Goal: Task Accomplishment & Management: Complete application form

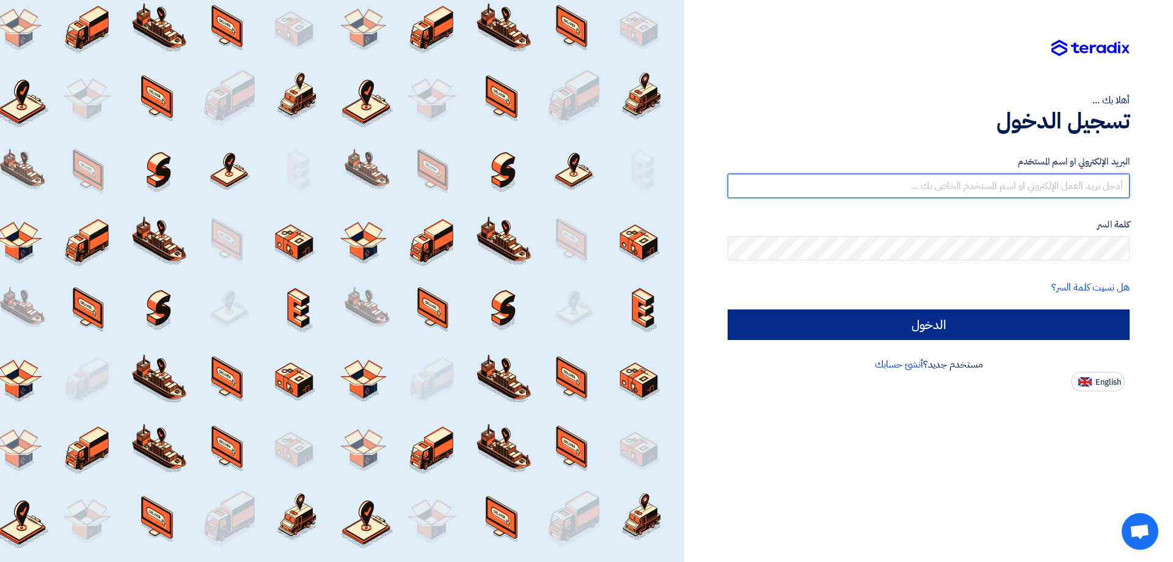
type input "[EMAIL_ADDRESS][DOMAIN_NAME]"
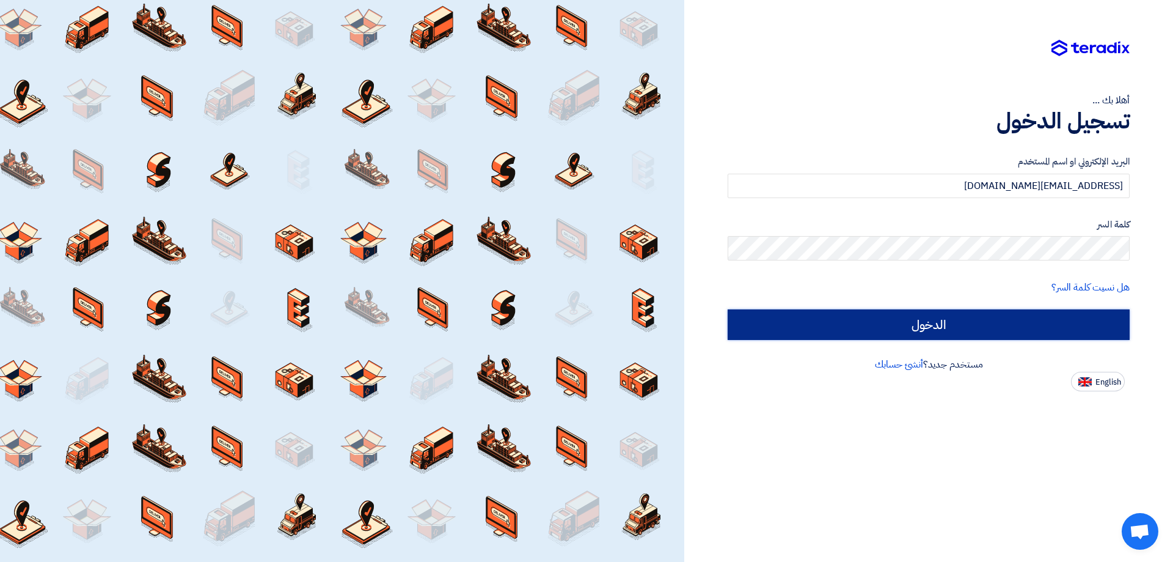
click at [878, 320] on input "الدخول" at bounding box center [929, 324] width 402 height 31
type input "Sign in"
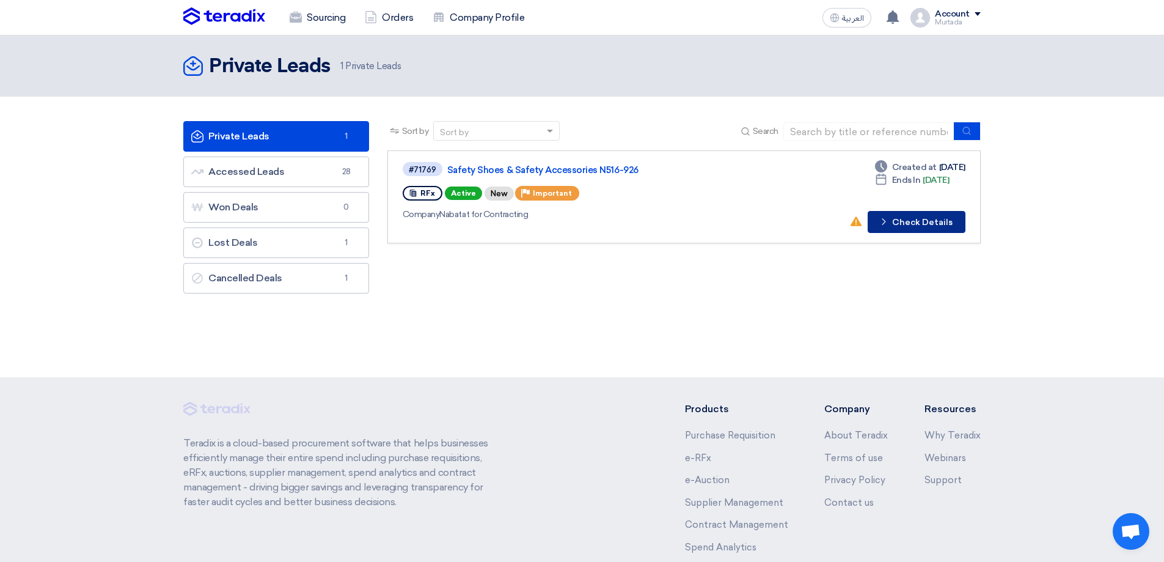
click at [903, 223] on button "Check details Check Details" at bounding box center [917, 222] width 98 height 22
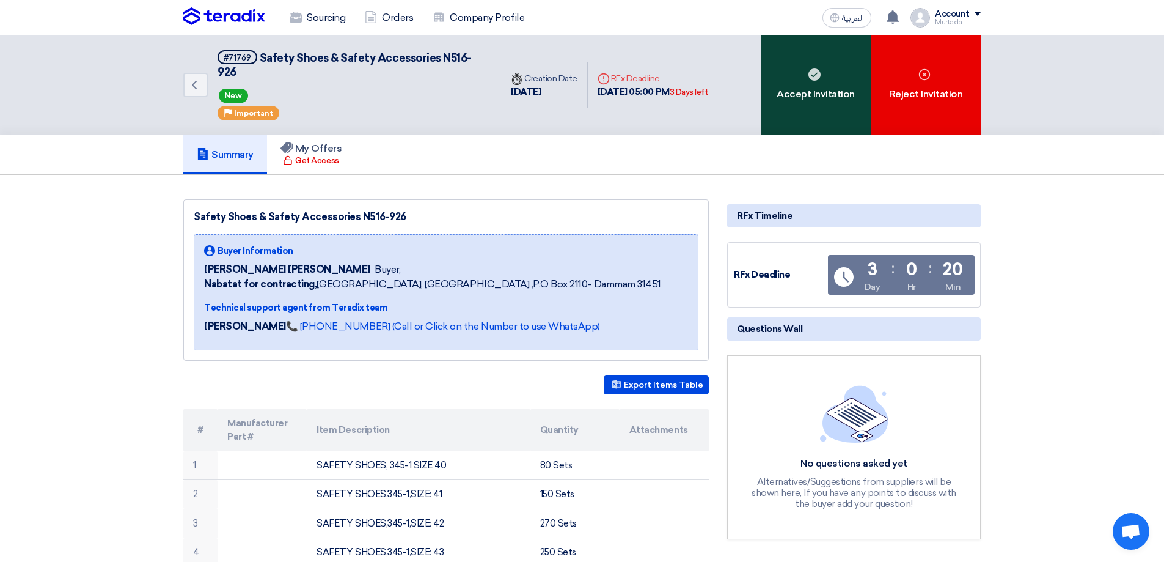
click at [788, 98] on div "Accept Invitation" at bounding box center [816, 85] width 110 height 100
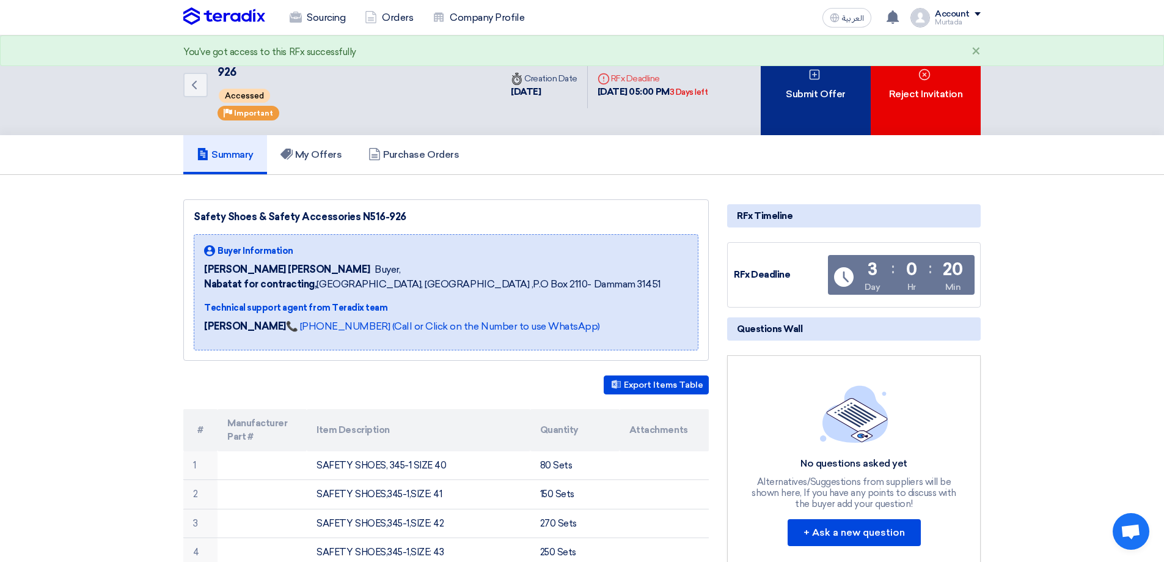
click at [799, 108] on div "Submit Offer" at bounding box center [816, 85] width 110 height 100
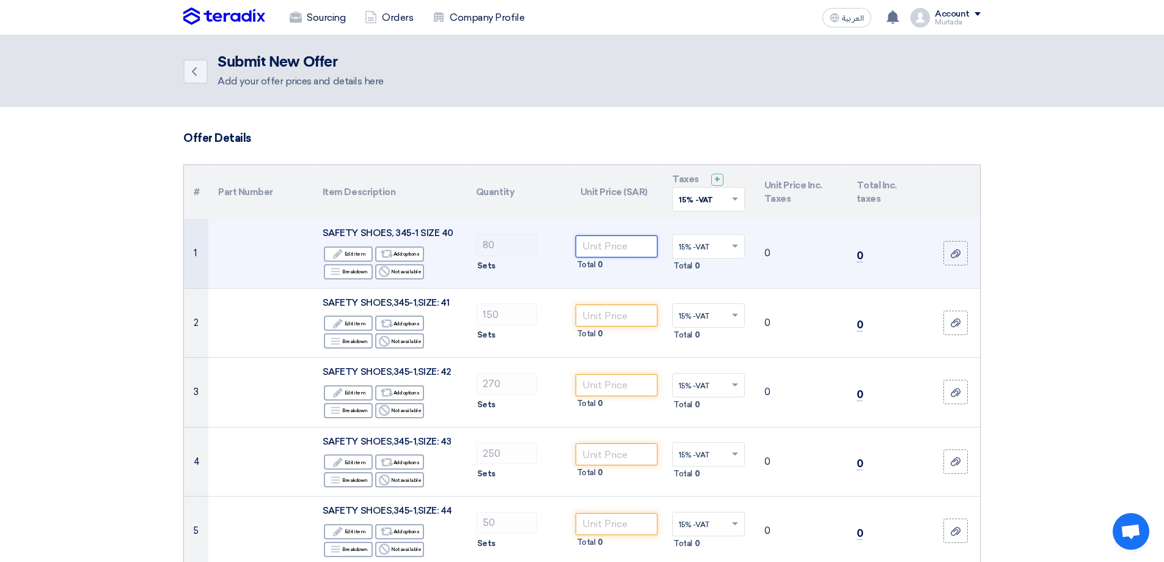
click at [598, 253] on input "number" at bounding box center [617, 246] width 82 height 22
type input "35"
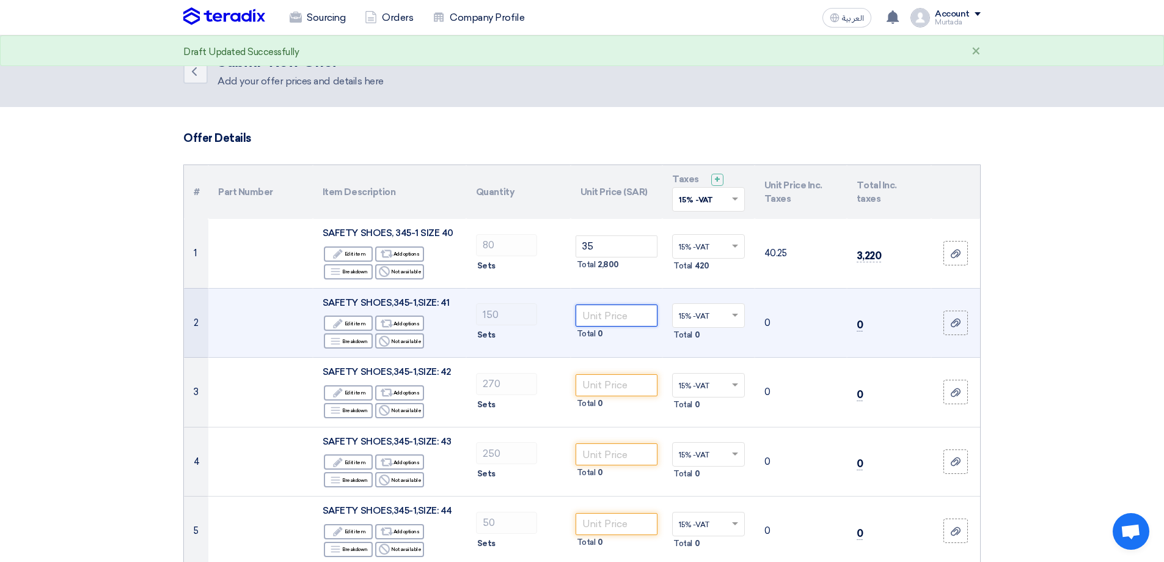
click at [617, 318] on input "number" at bounding box center [617, 315] width 82 height 22
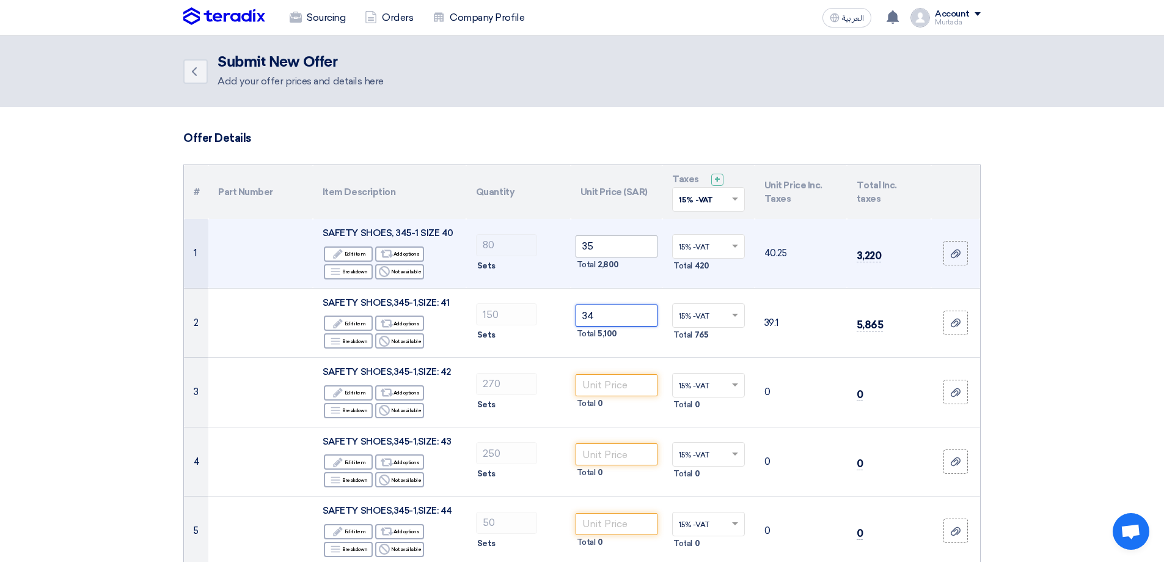
type input "34"
click at [631, 251] on input "35" at bounding box center [617, 246] width 82 height 22
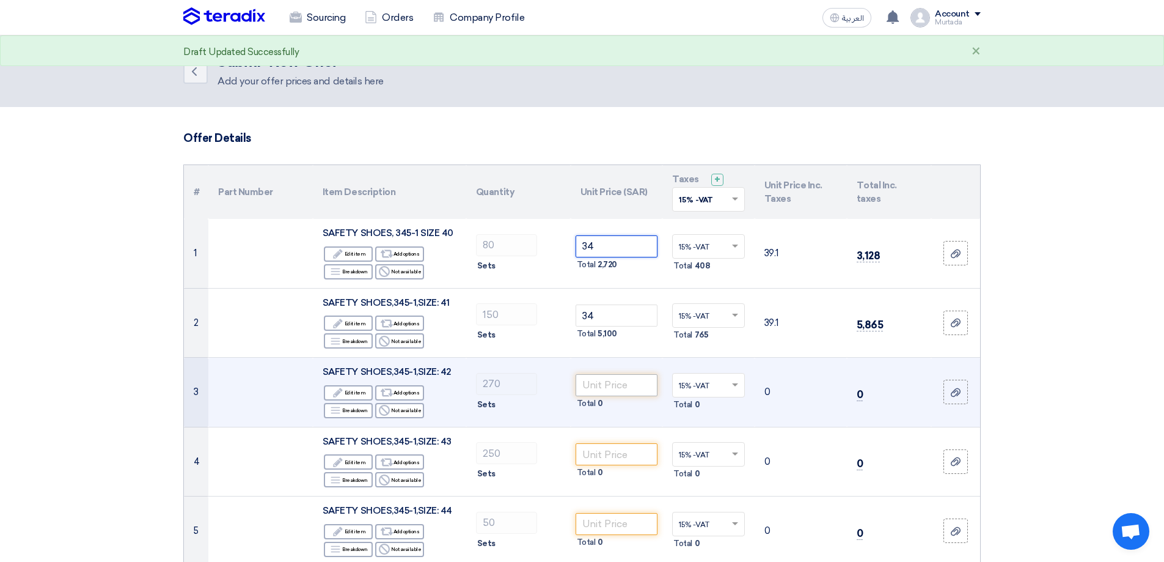
type input "34"
click at [592, 383] on input "number" at bounding box center [617, 385] width 82 height 22
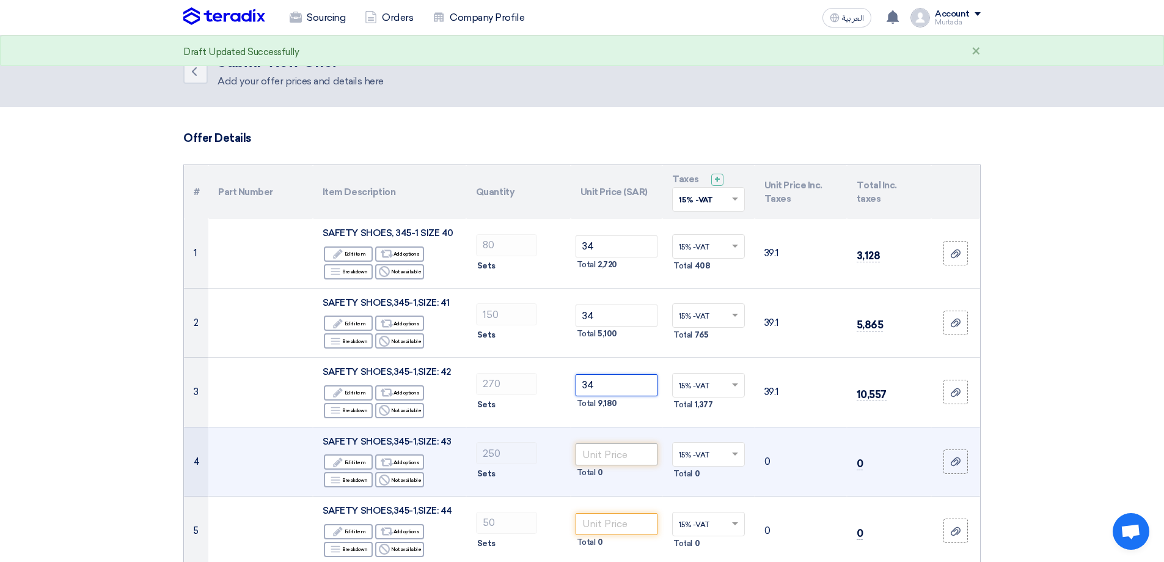
type input "34"
click at [617, 457] on input "number" at bounding box center [617, 454] width 82 height 22
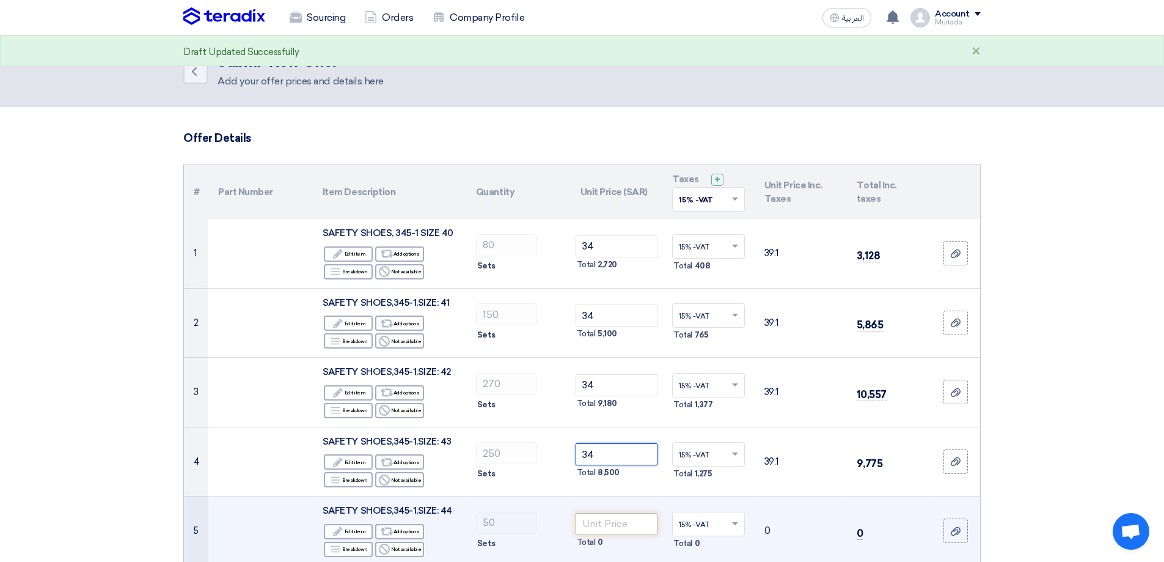
type input "34"
click at [618, 518] on input "number" at bounding box center [617, 524] width 82 height 22
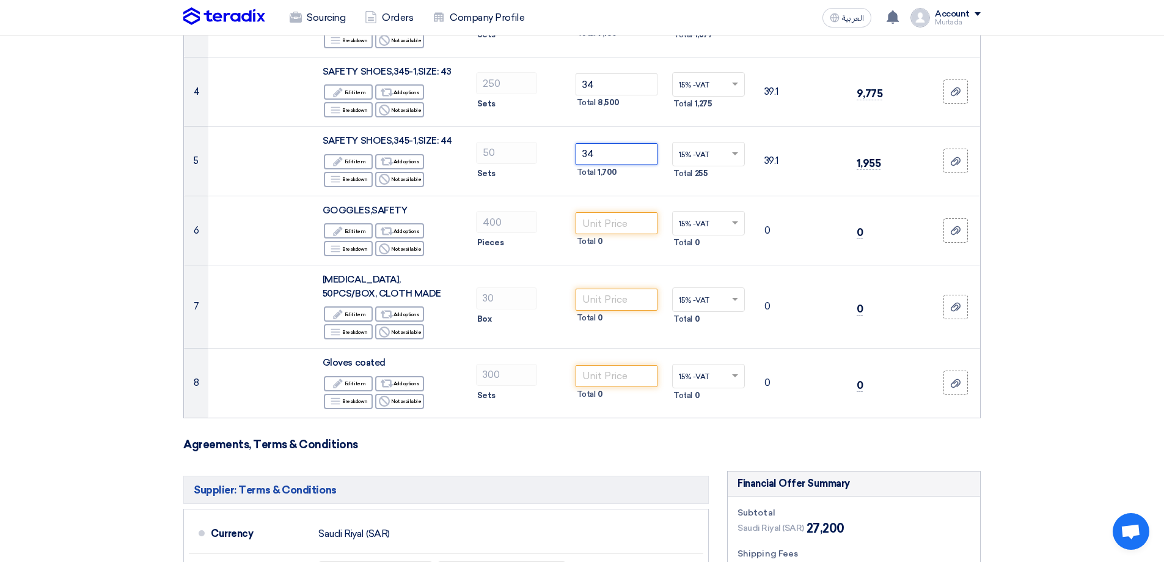
scroll to position [373, 0]
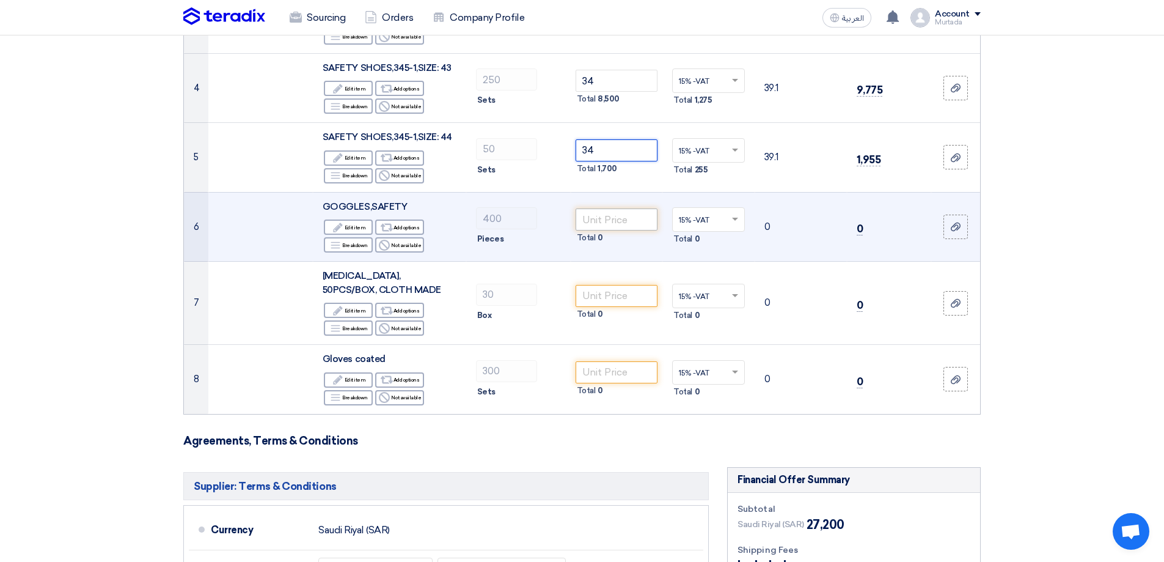
type input "34"
click at [623, 220] on input "number" at bounding box center [617, 219] width 82 height 22
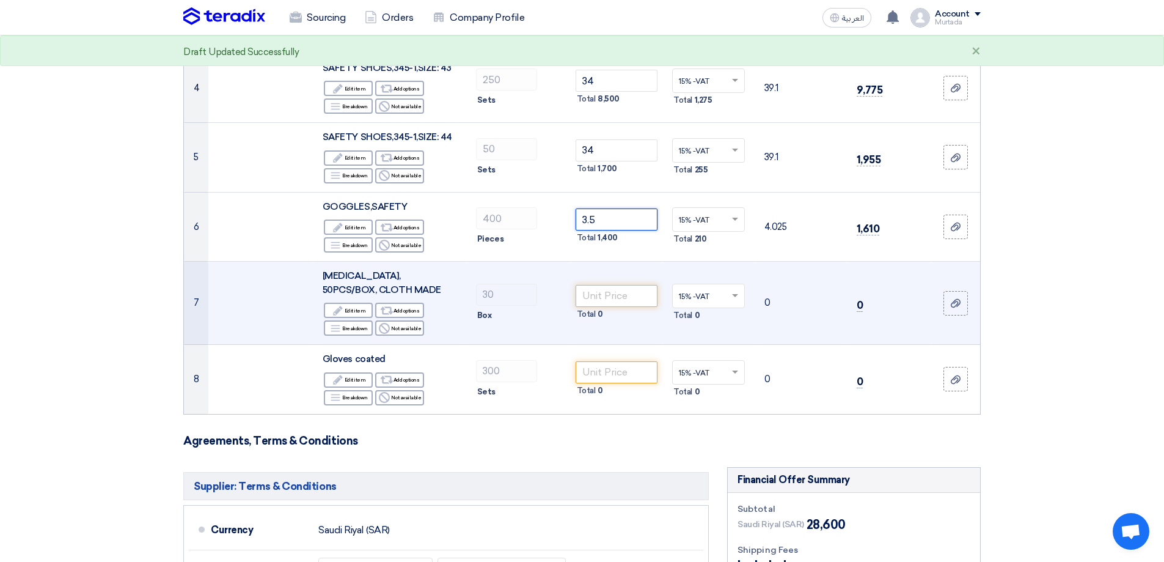
type input "3.5"
click at [612, 297] on input "number" at bounding box center [617, 296] width 82 height 22
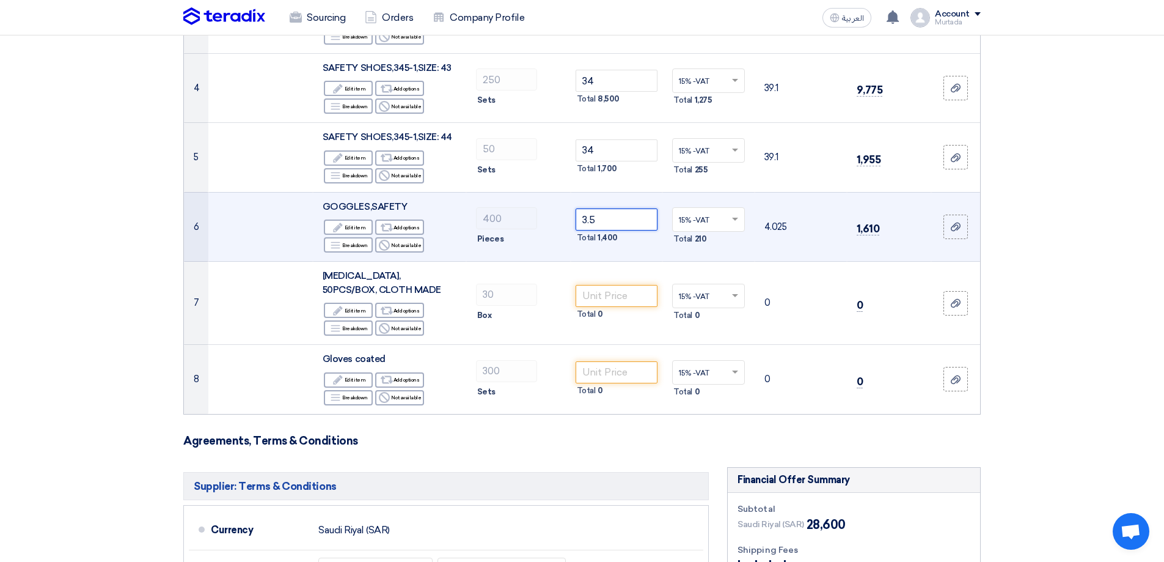
drag, startPoint x: 609, startPoint y: 222, endPoint x: 573, endPoint y: 221, distance: 36.1
click at [573, 221] on td "3.5 Total 1,400" at bounding box center [617, 227] width 92 height 70
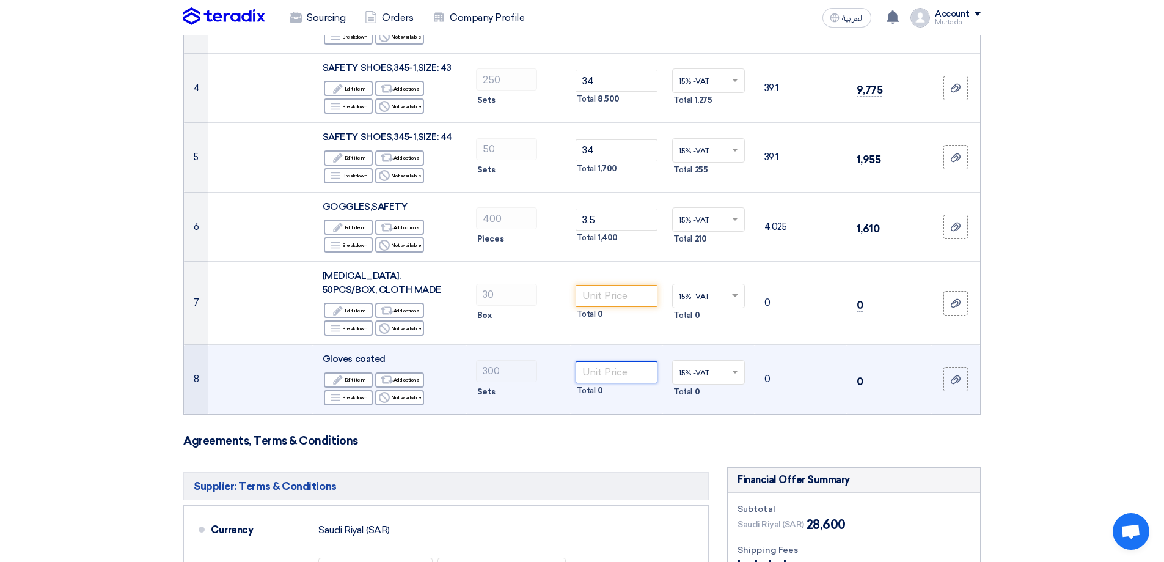
click at [620, 376] on input "number" at bounding box center [617, 372] width 82 height 22
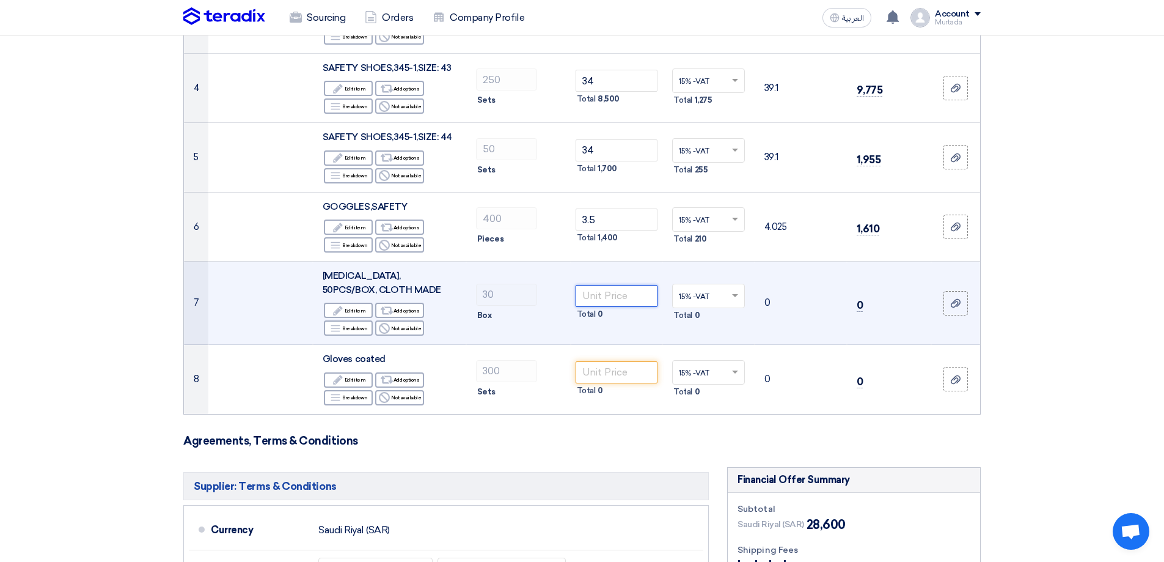
click at [609, 298] on input "number" at bounding box center [617, 296] width 82 height 22
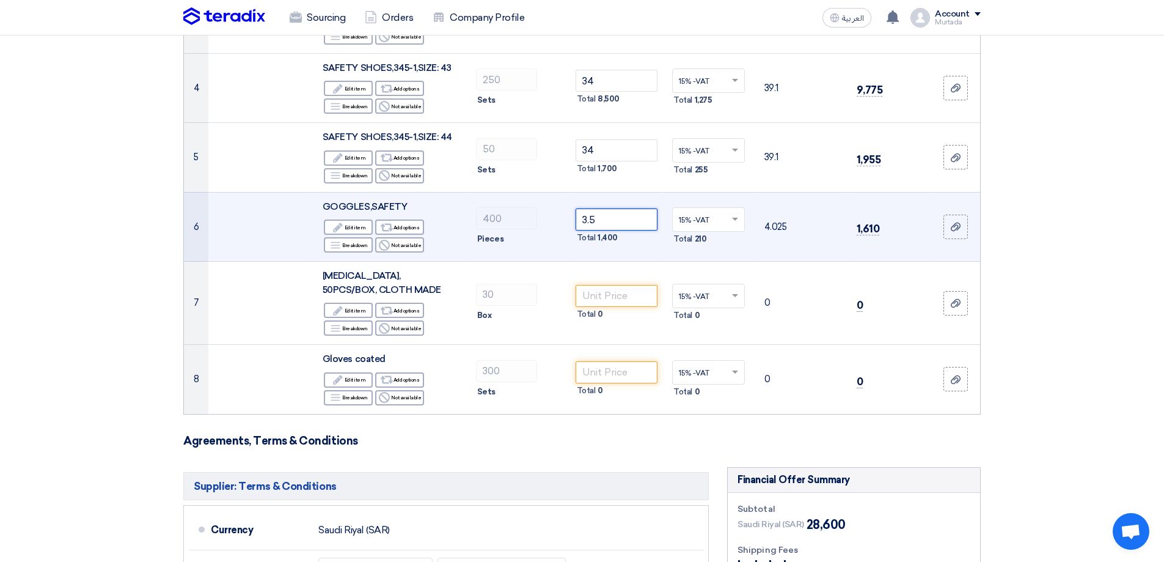
click at [610, 221] on input "3.5" at bounding box center [617, 219] width 82 height 22
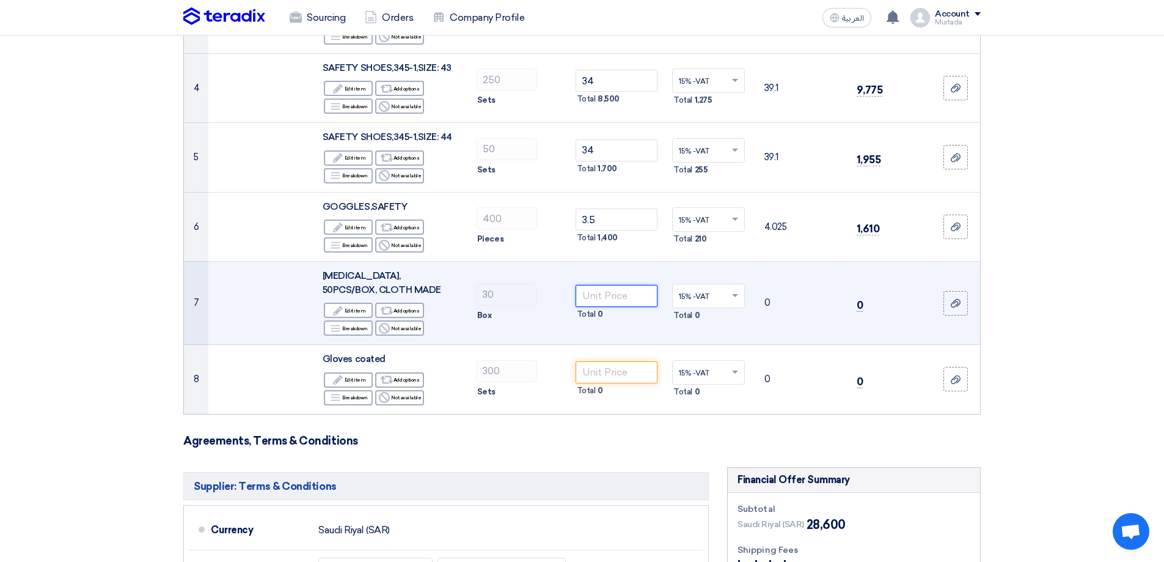
click at [601, 299] on input "number" at bounding box center [617, 296] width 82 height 22
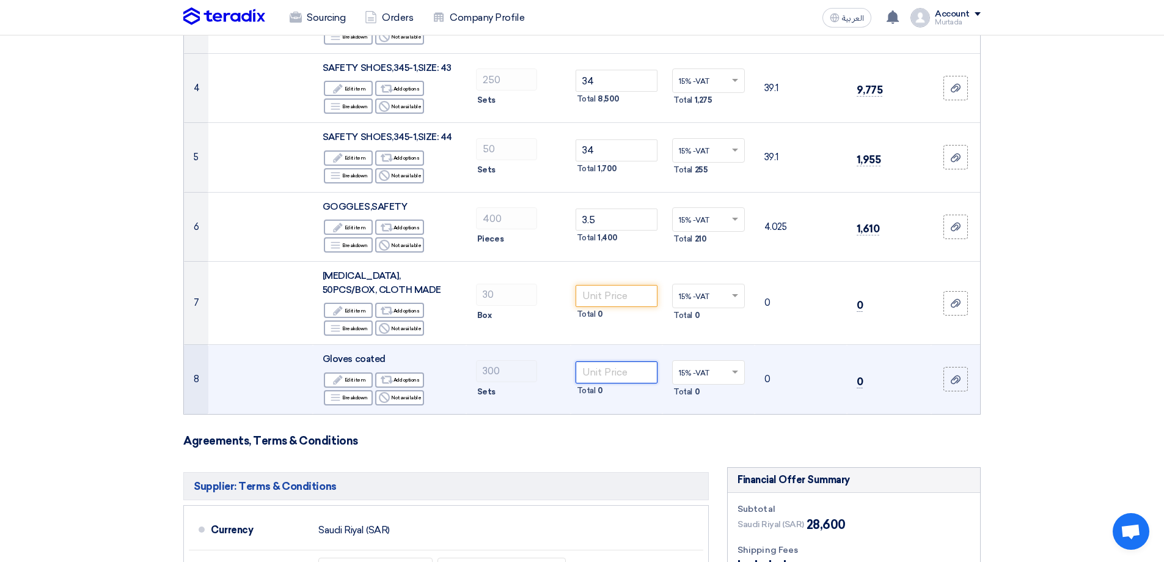
click at [601, 377] on input "number" at bounding box center [617, 372] width 82 height 22
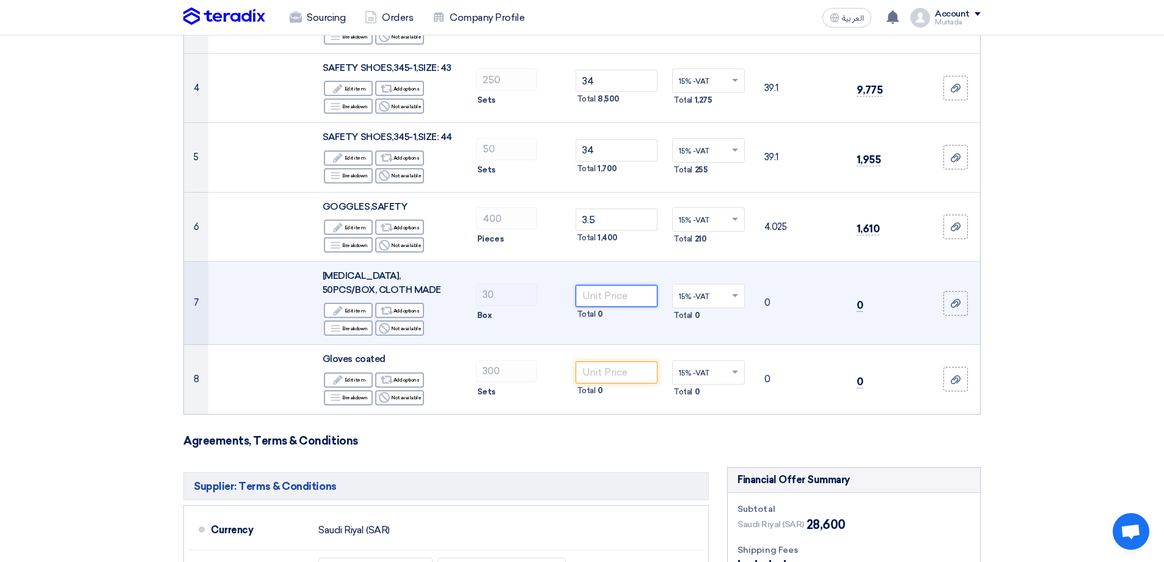
click at [610, 290] on input "number" at bounding box center [617, 296] width 82 height 22
click at [615, 295] on input "number" at bounding box center [617, 296] width 82 height 22
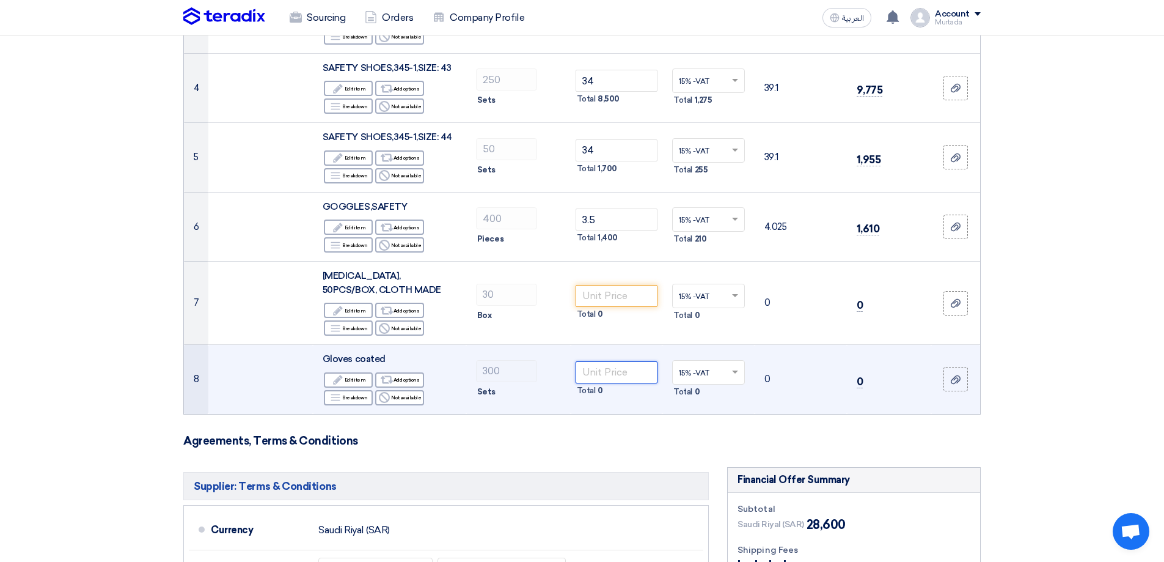
click at [608, 380] on input "number" at bounding box center [617, 372] width 82 height 22
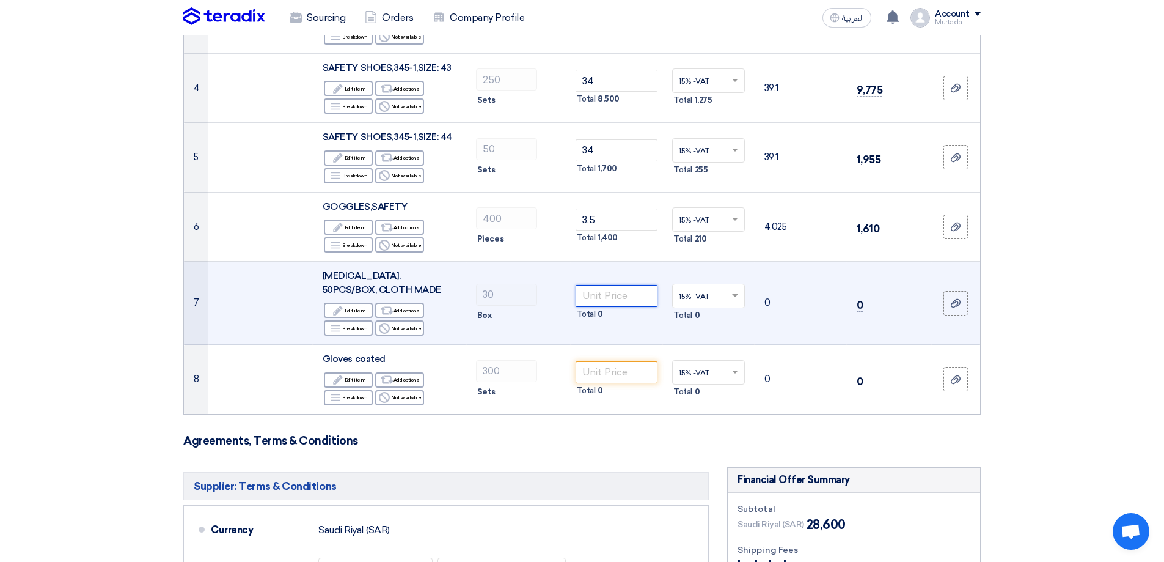
click at [636, 298] on input "number" at bounding box center [617, 296] width 82 height 22
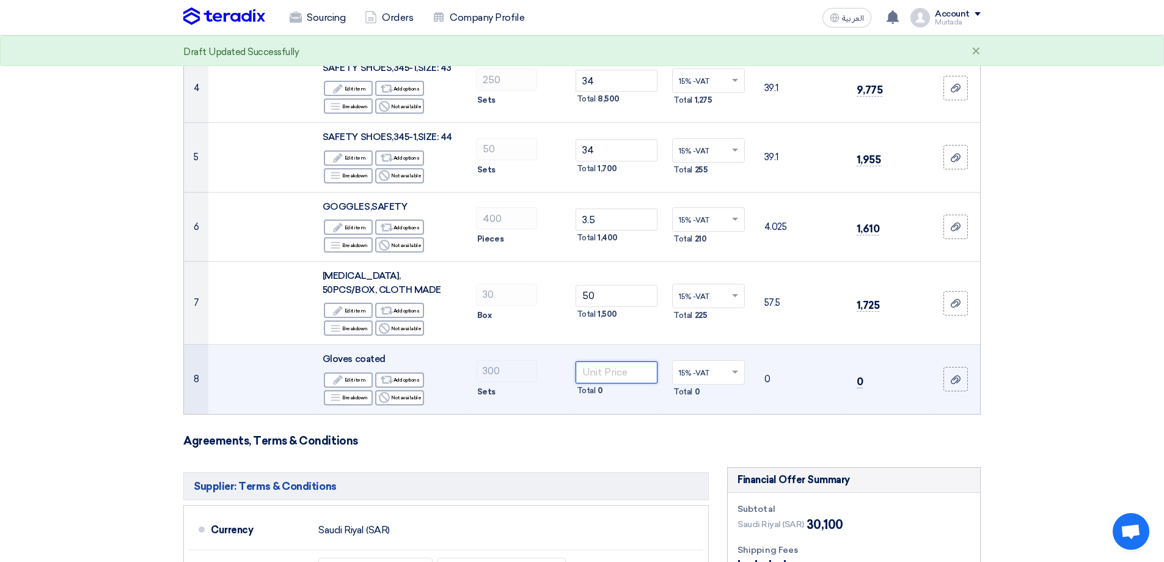
click at [615, 372] on input "number" at bounding box center [617, 372] width 82 height 22
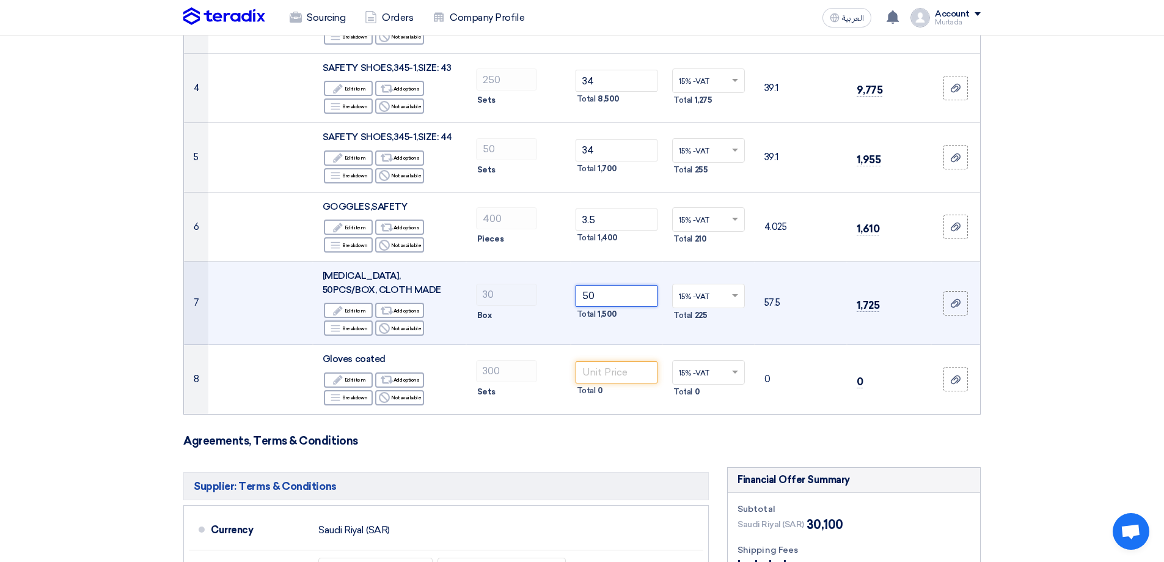
drag, startPoint x: 600, startPoint y: 293, endPoint x: 537, endPoint y: 301, distance: 63.4
click at [537, 301] on tr "7 [MEDICAL_DATA], 50PCS/BOX, CLOTH MADE Edit Edit item Alternative Add options …" at bounding box center [582, 303] width 796 height 83
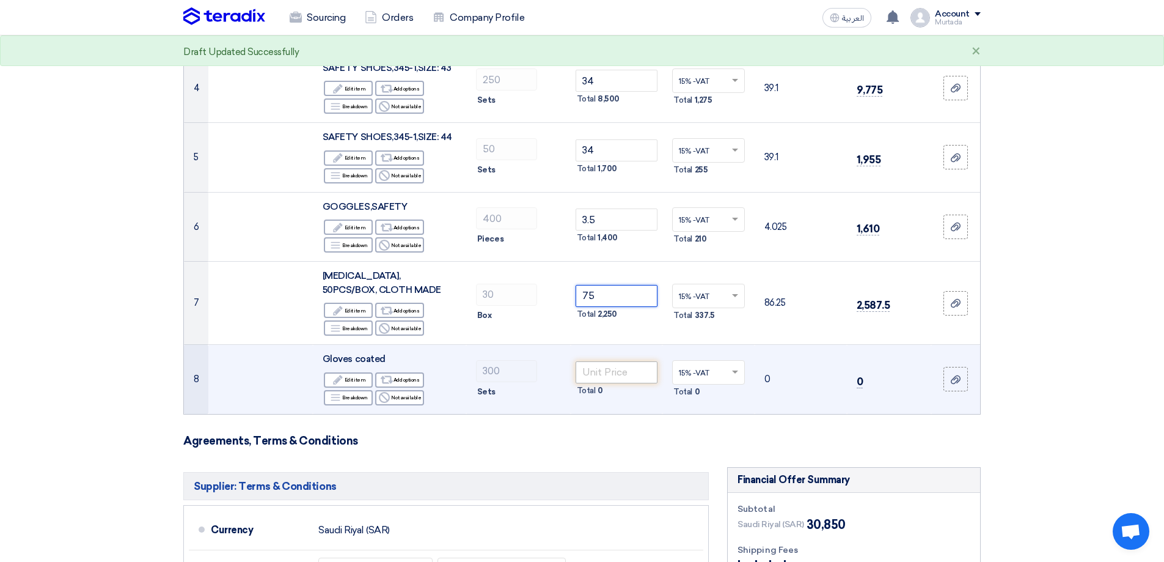
type input "75"
click at [632, 370] on input "number" at bounding box center [617, 372] width 82 height 22
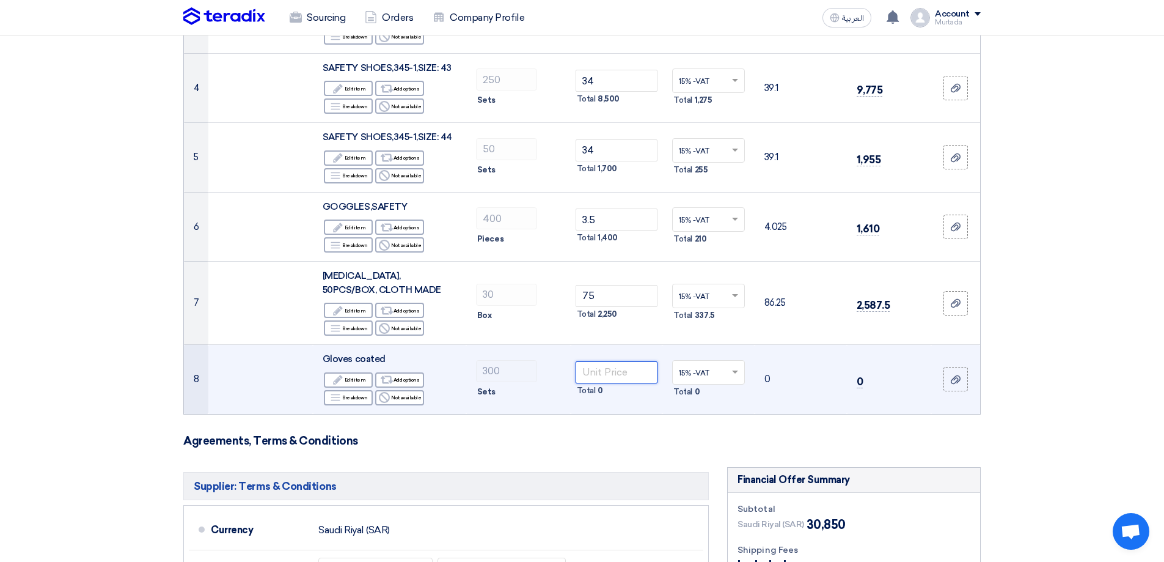
click at [632, 370] on input "number" at bounding box center [617, 372] width 82 height 22
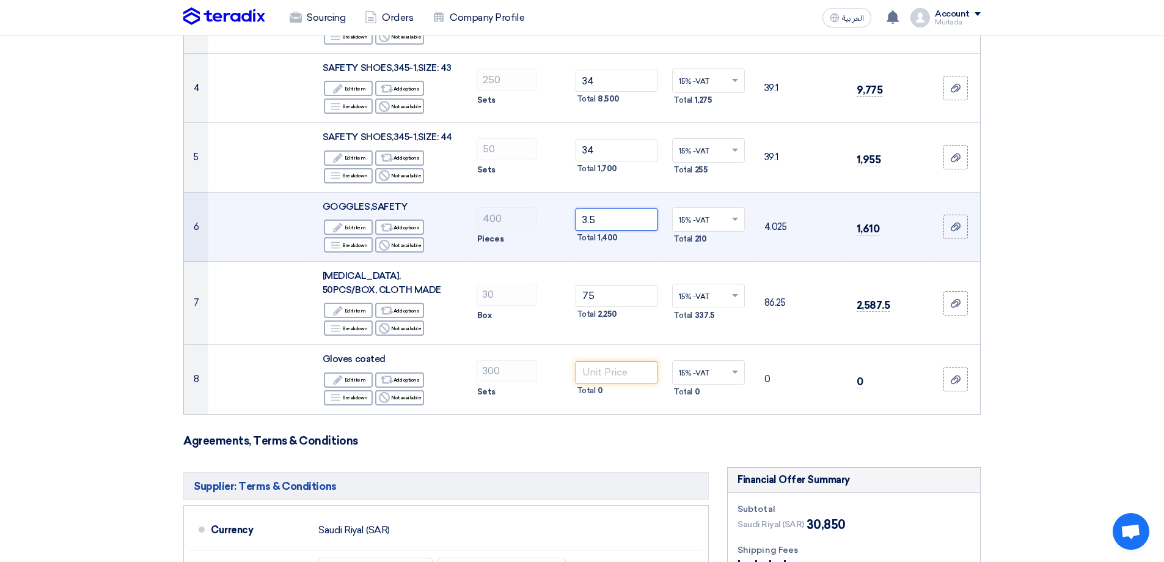
drag, startPoint x: 617, startPoint y: 220, endPoint x: 568, endPoint y: 220, distance: 48.3
click at [568, 220] on tr "6 GOGGLES,SAFETY Edit Edit item Alternative Add options Breakdown Reject" at bounding box center [582, 227] width 796 height 70
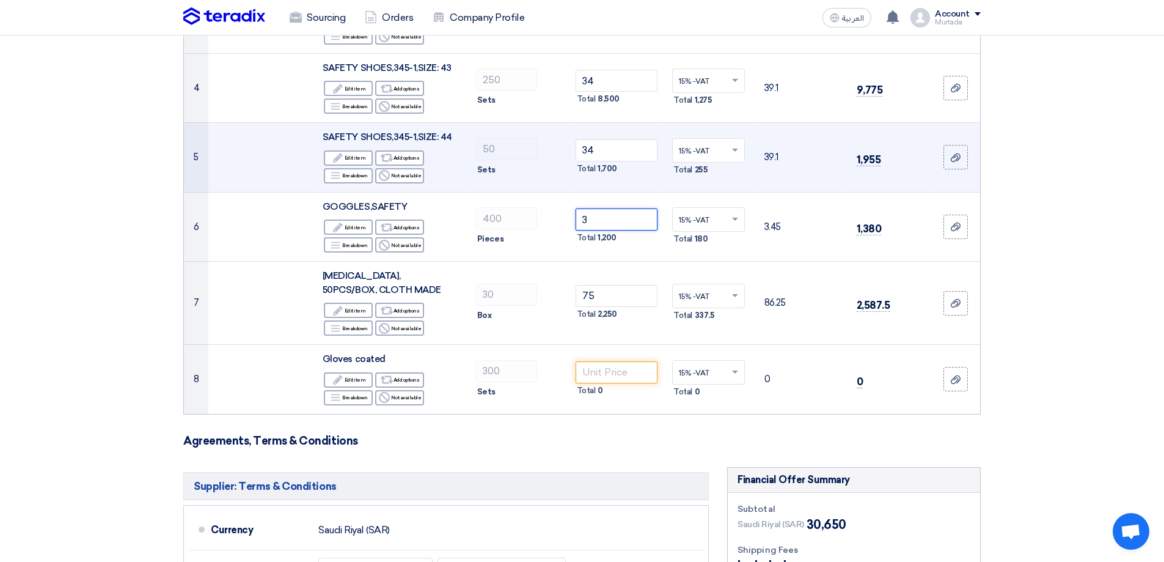
type input "3"
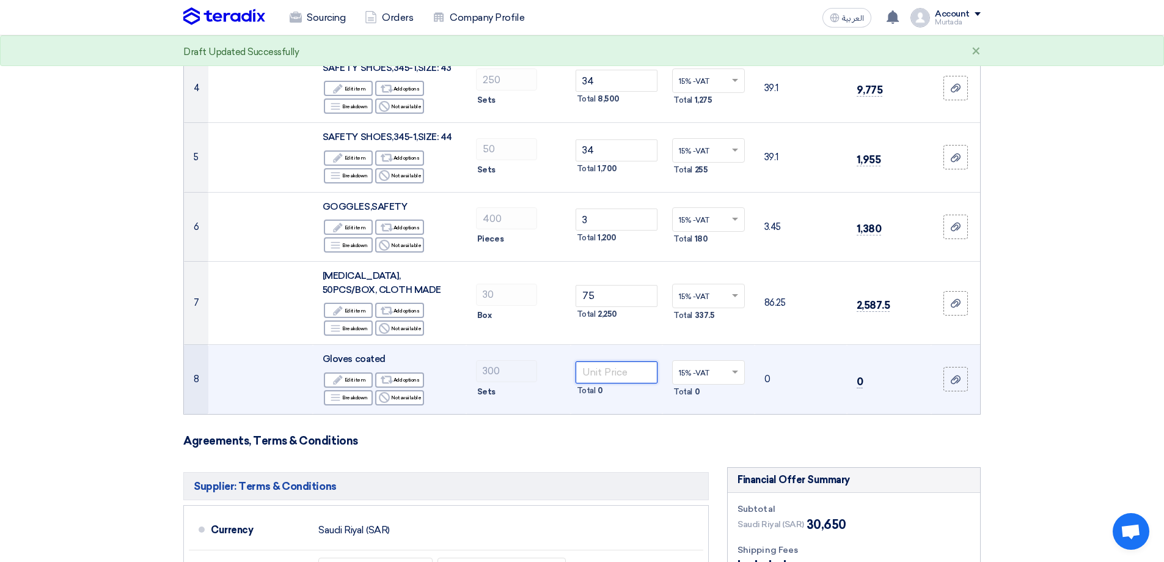
click at [590, 373] on input "number" at bounding box center [617, 372] width 82 height 22
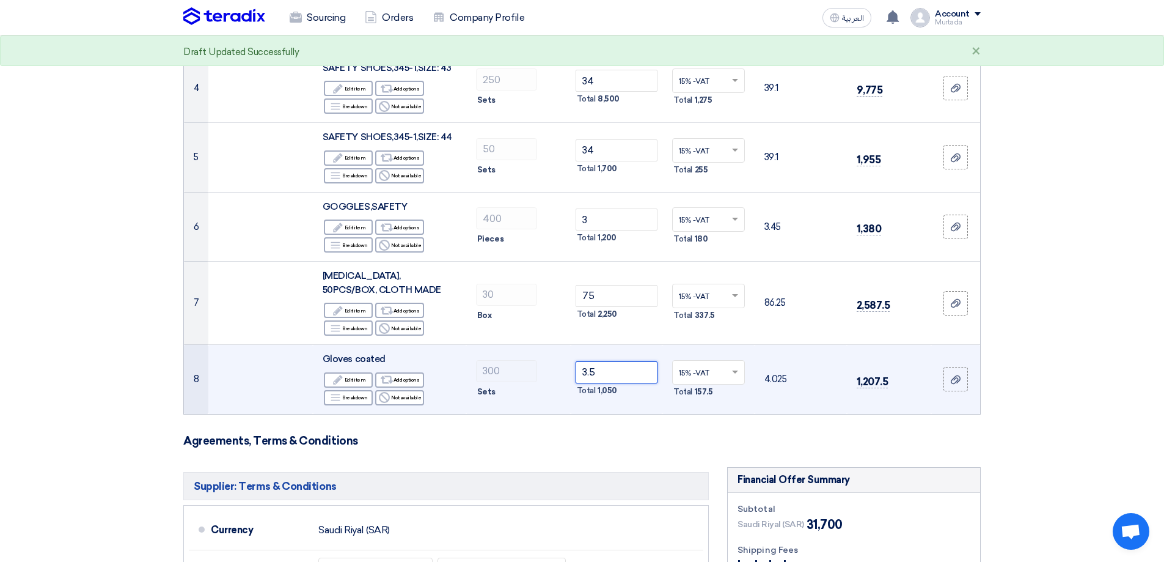
drag, startPoint x: 601, startPoint y: 373, endPoint x: 540, endPoint y: 353, distance: 64.3
click at [559, 373] on tr "8 Gloves coated Edit Edit item Alternative Add options Breakdown Reject" at bounding box center [582, 379] width 796 height 69
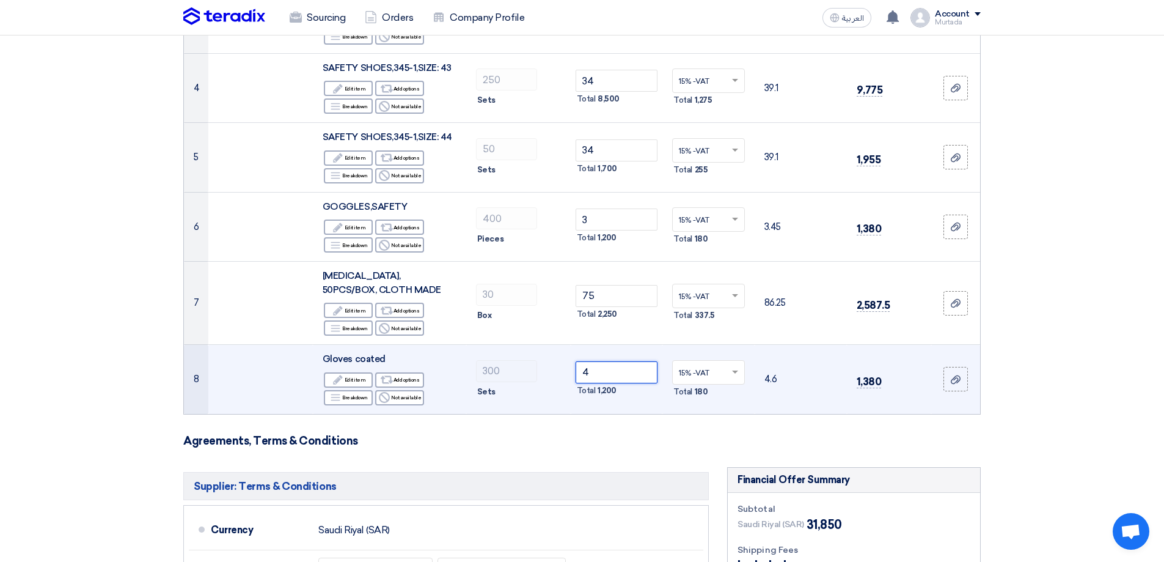
click at [521, 378] on tr "8 Gloves coated Edit Edit item Alternative Add options Breakdown Reject 4" at bounding box center [582, 379] width 796 height 69
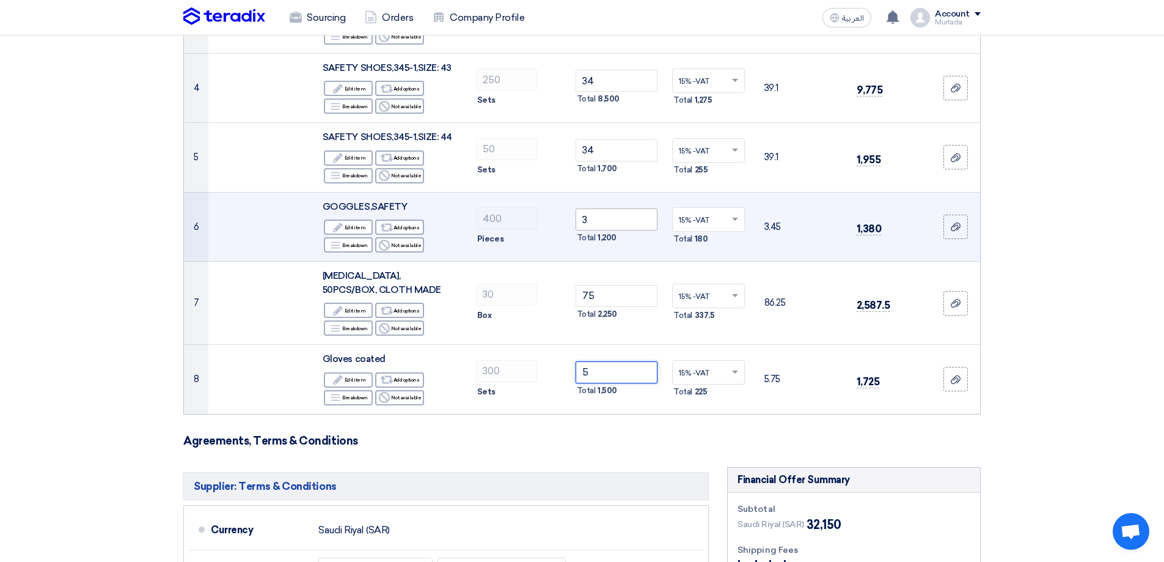
type input "5"
click at [607, 219] on input "3" at bounding box center [617, 219] width 82 height 22
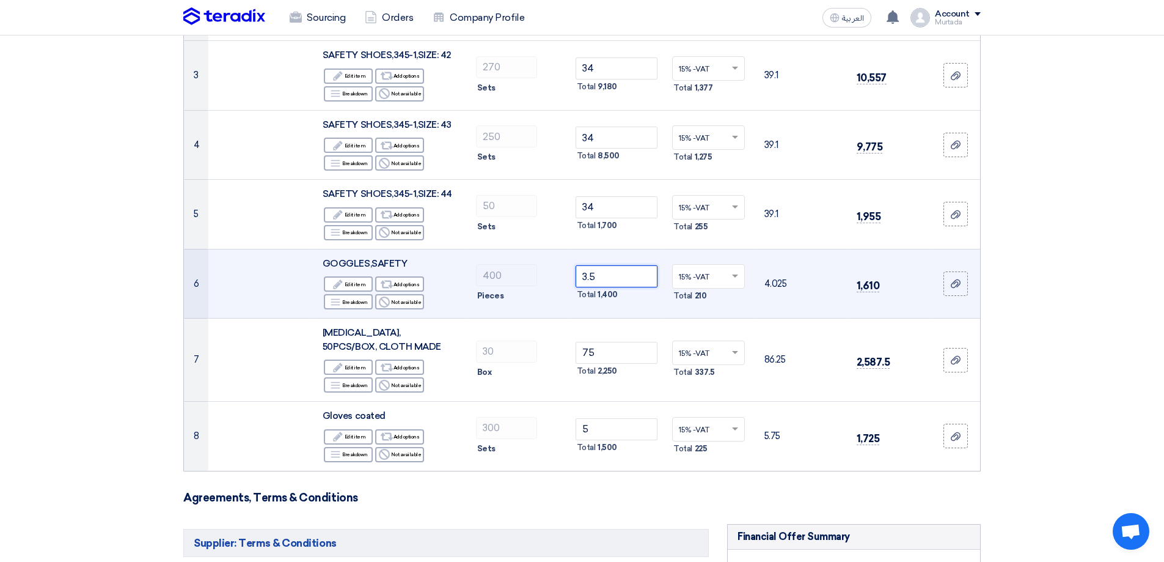
scroll to position [642, 0]
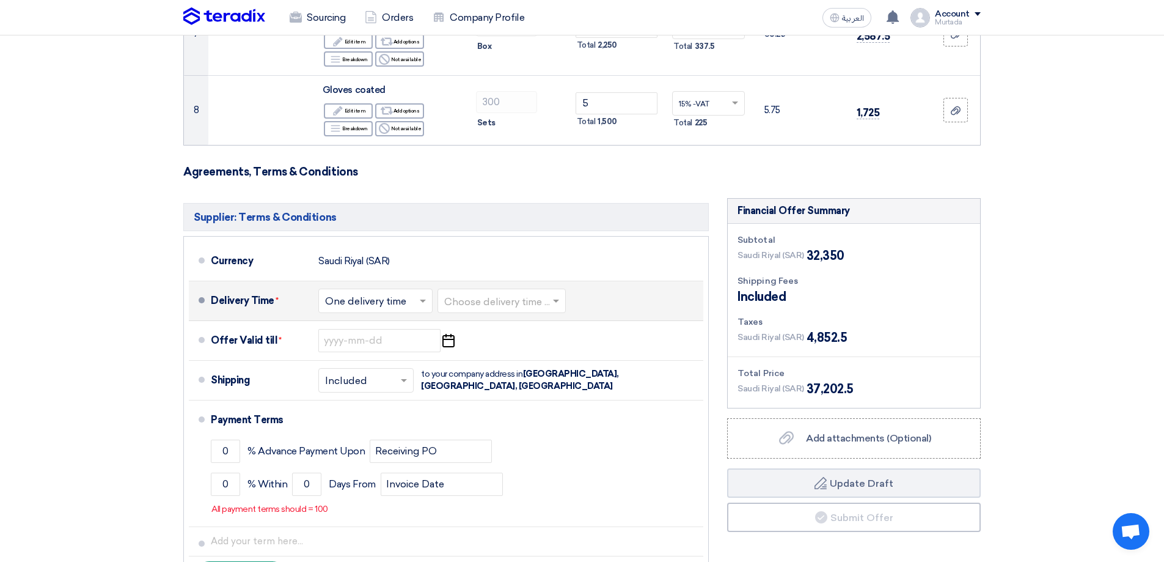
type input "3.5"
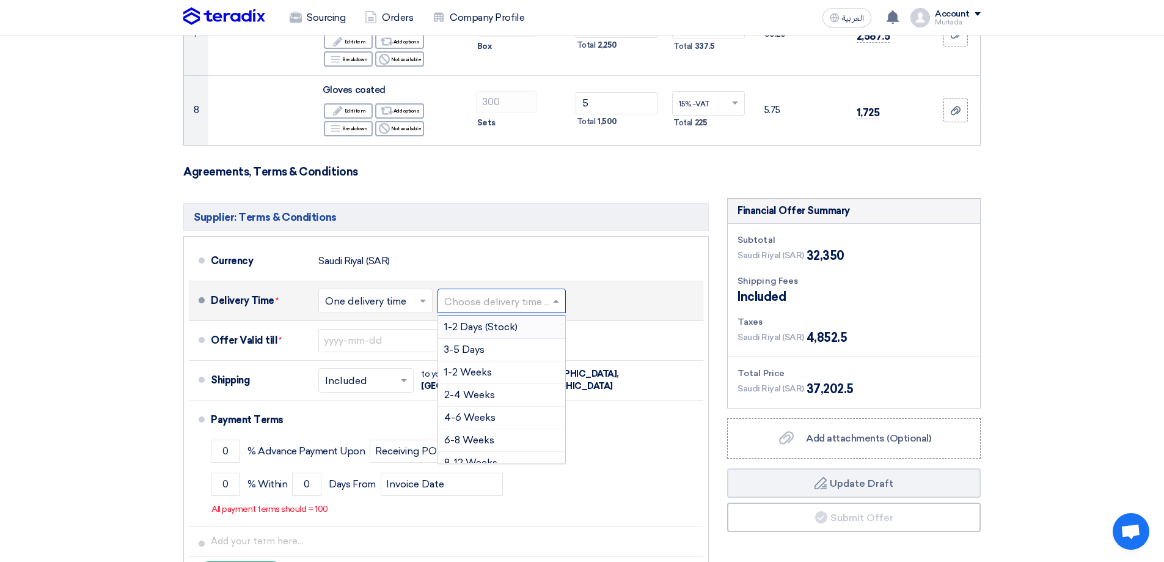
click at [464, 305] on input "text" at bounding box center [502, 302] width 116 height 18
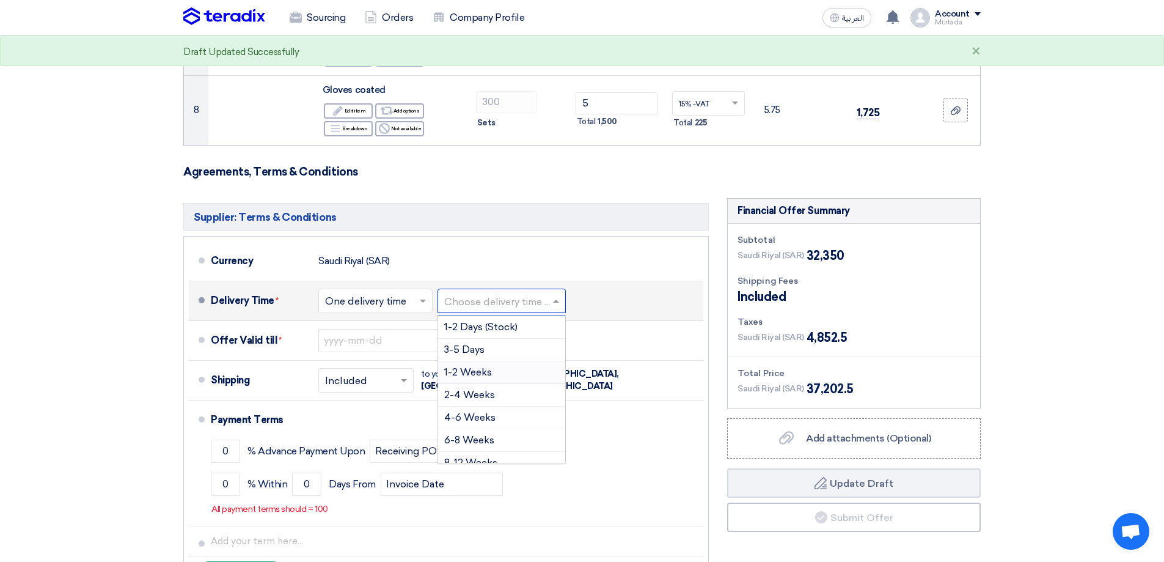
click at [460, 375] on span "1-2 Weeks" at bounding box center [468, 372] width 48 height 12
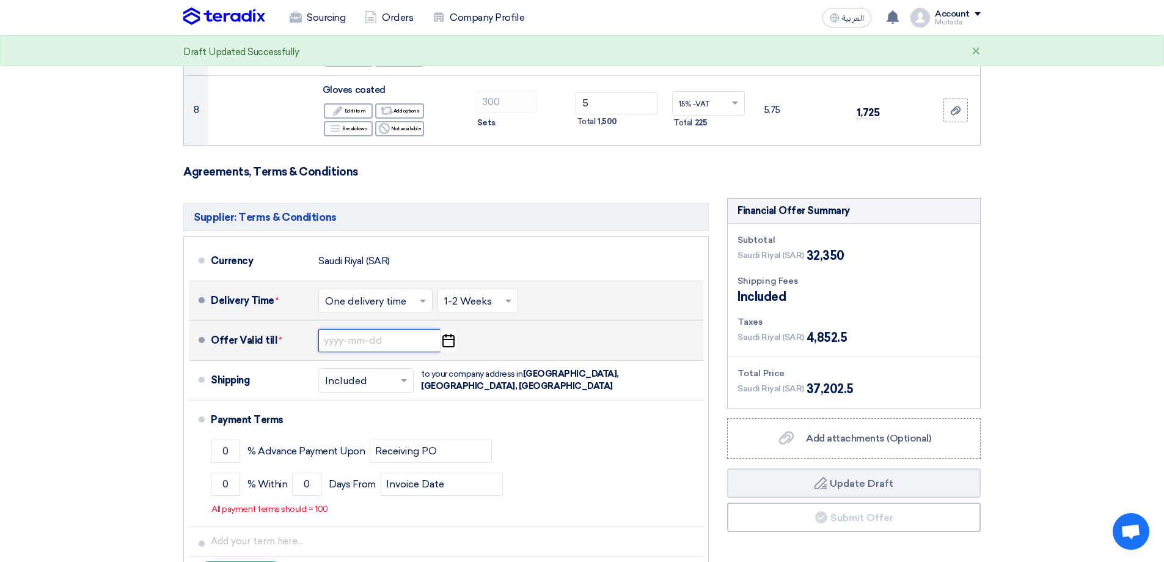
click at [387, 345] on input at bounding box center [379, 340] width 122 height 23
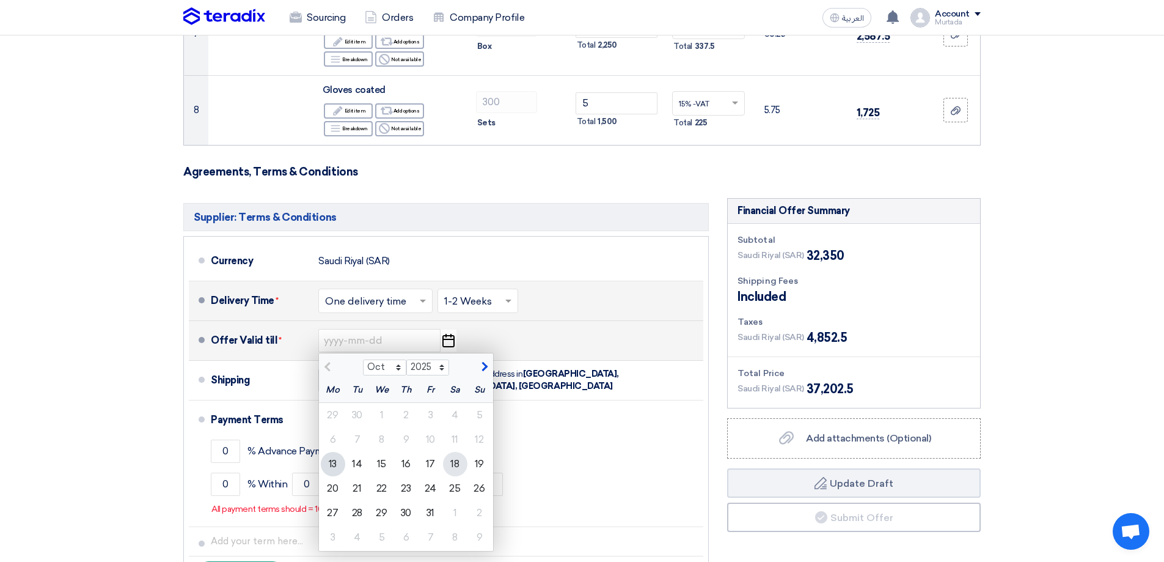
click at [460, 463] on div "18" at bounding box center [455, 464] width 24 height 24
type input "[DATE]"
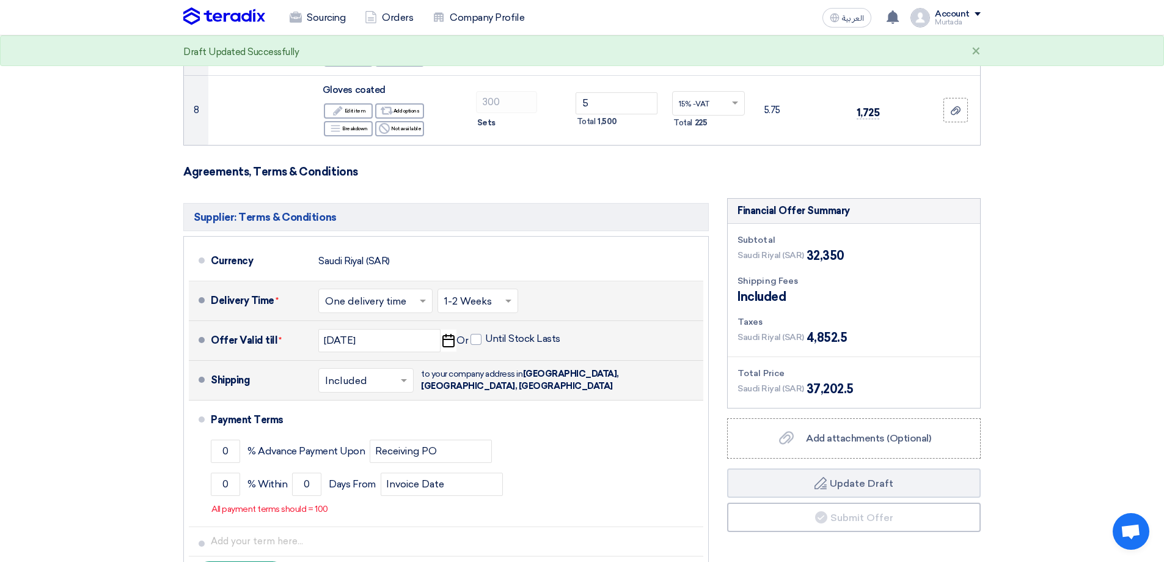
click at [407, 375] on span at bounding box center [405, 380] width 15 height 12
click at [384, 401] on div "Included" at bounding box center [366, 406] width 94 height 23
drag, startPoint x: 232, startPoint y: 448, endPoint x: 130, endPoint y: 414, distance: 108.0
click at [172, 449] on section "Offer Details # Part Number Item Description Quantity Unit Price (SAR) Taxes + …" at bounding box center [582, 50] width 1164 height 1171
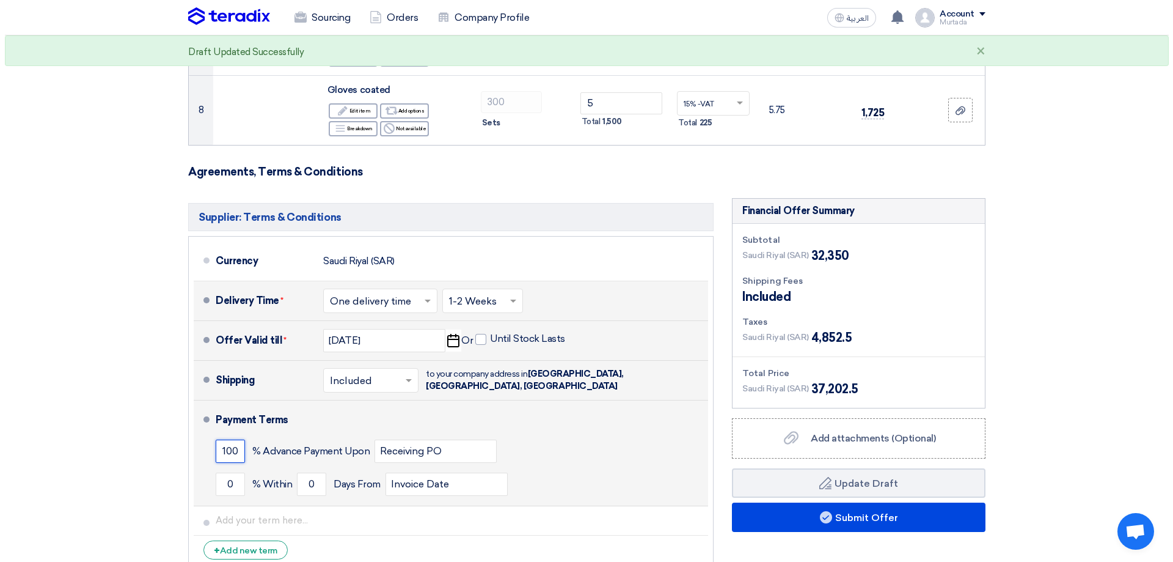
scroll to position [969, 0]
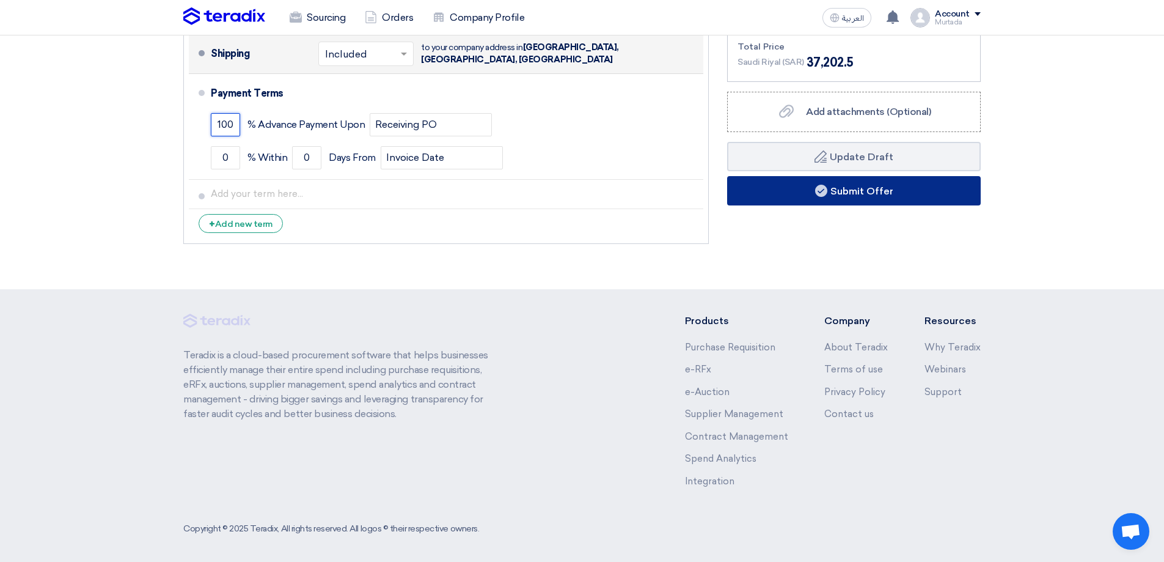
type input "100"
click at [839, 188] on button "Submit Offer" at bounding box center [854, 190] width 254 height 29
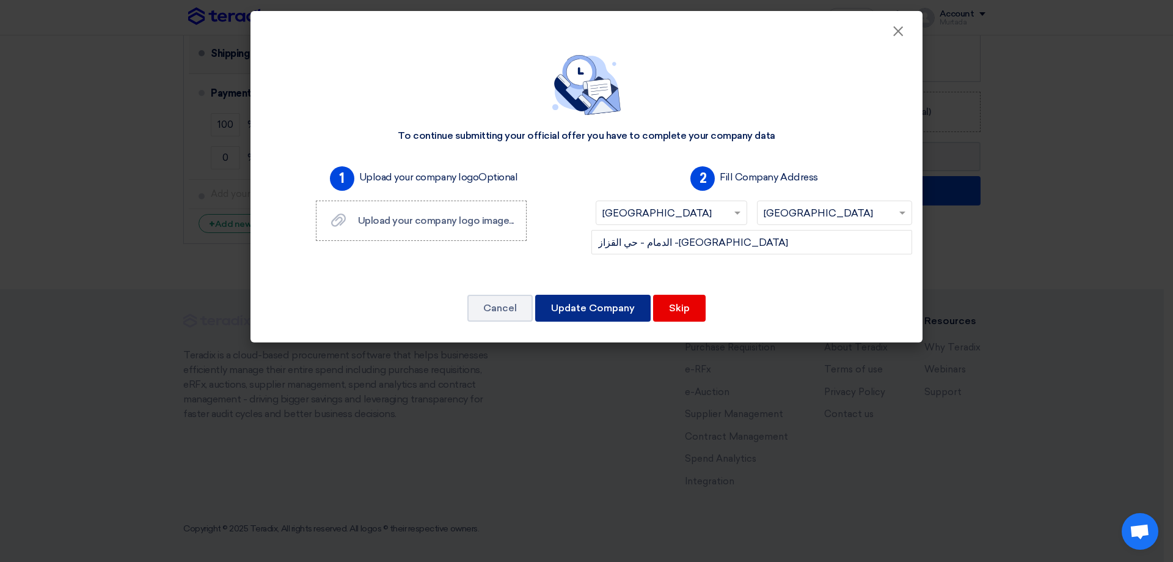
click at [577, 304] on button "Update Company" at bounding box center [592, 308] width 115 height 27
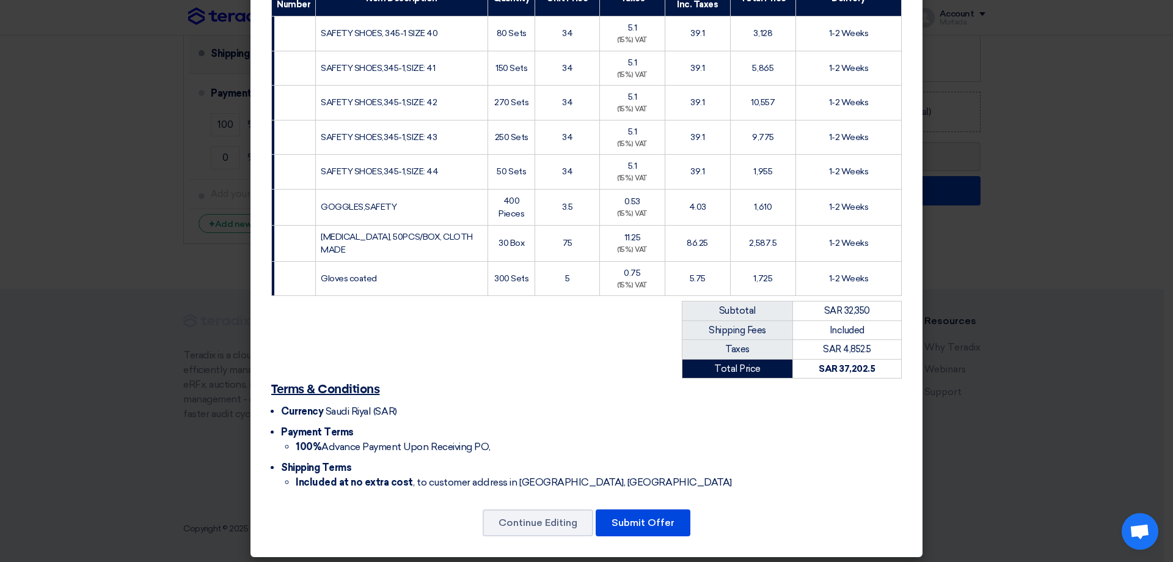
scroll to position [213, 0]
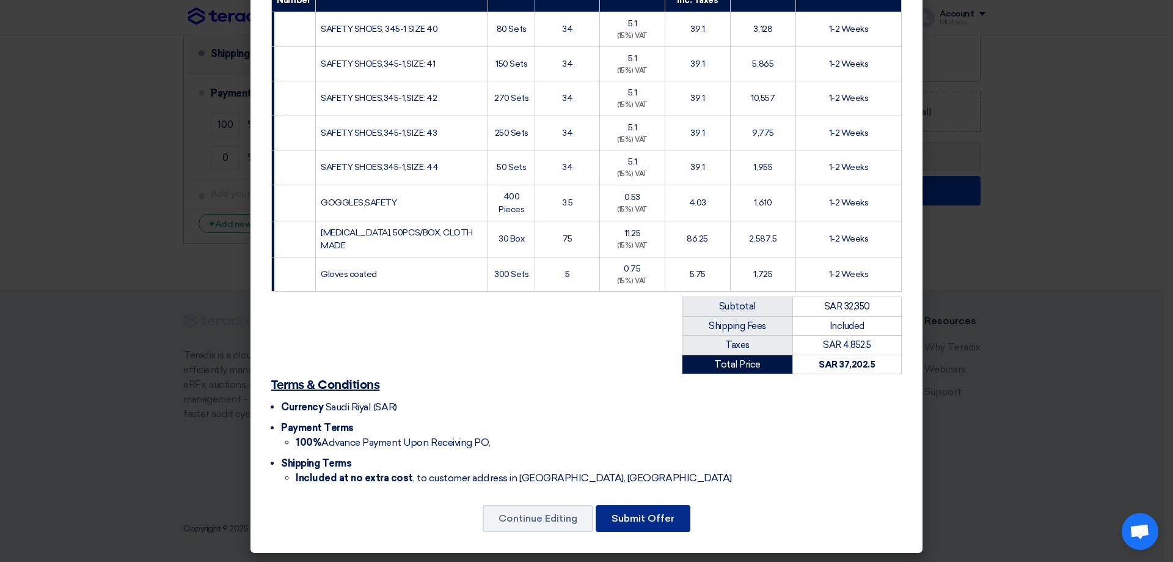
click at [639, 510] on button "Submit Offer" at bounding box center [643, 518] width 95 height 27
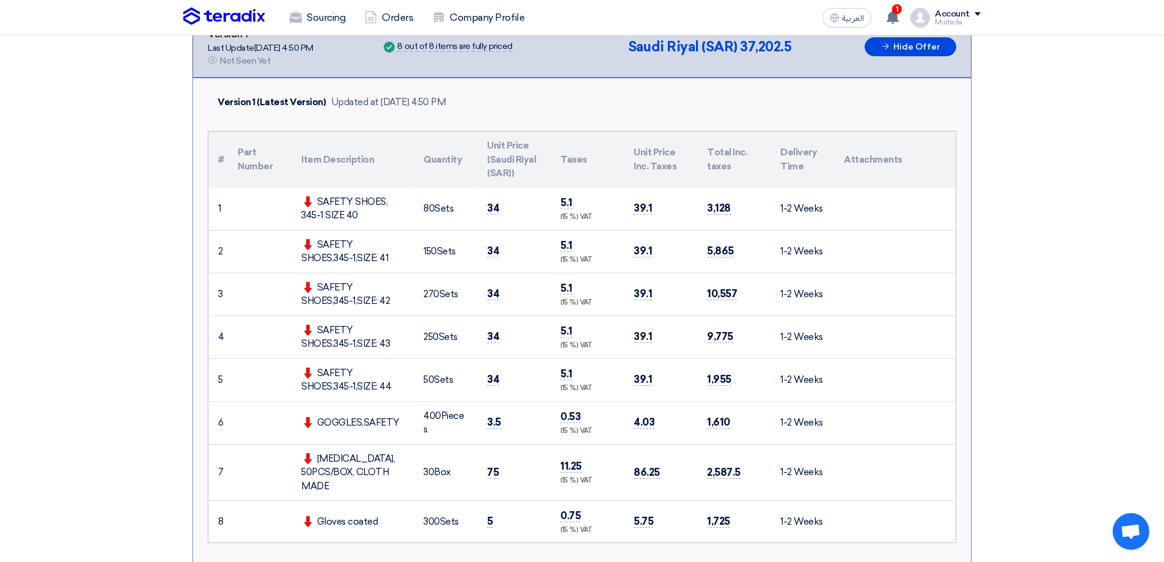
scroll to position [174, 0]
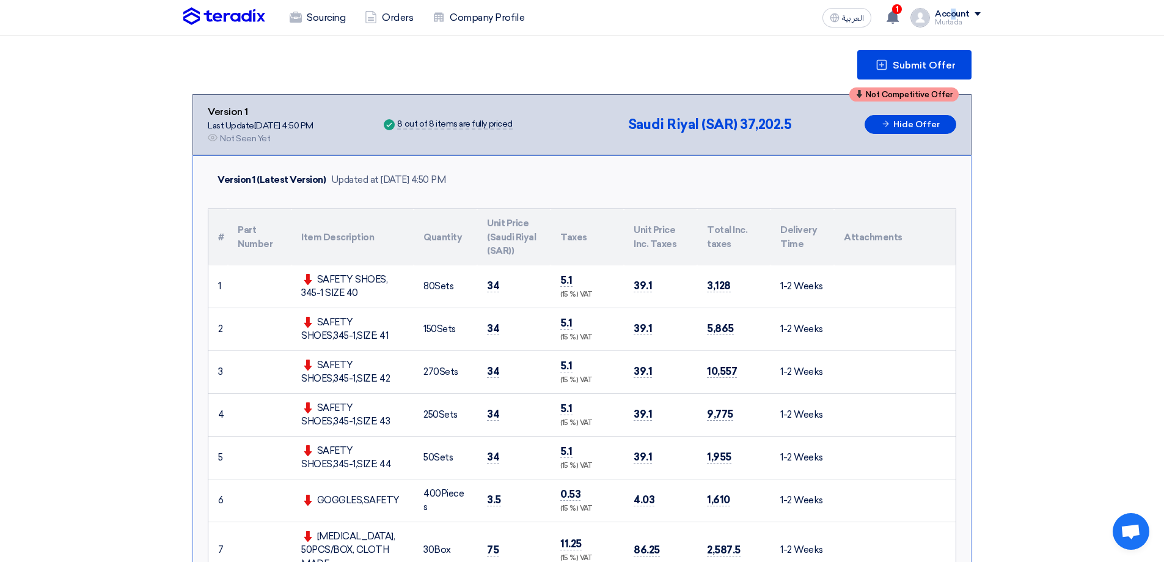
click at [956, 10] on div "Account" at bounding box center [952, 14] width 35 height 10
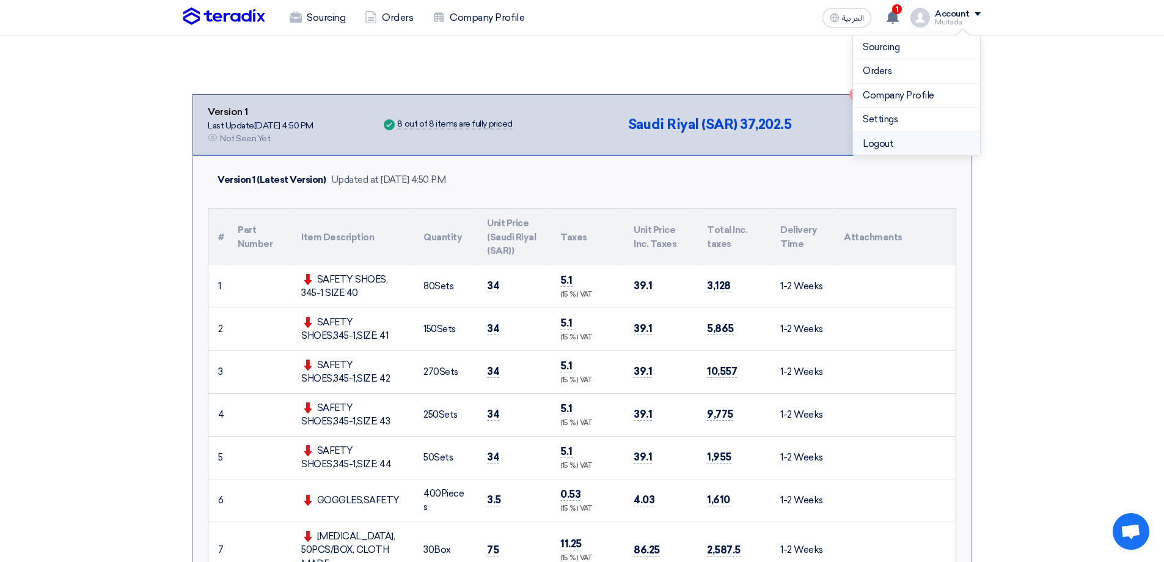
click at [869, 148] on li "Logout" at bounding box center [916, 144] width 127 height 24
